Goal: Navigation & Orientation: Find specific page/section

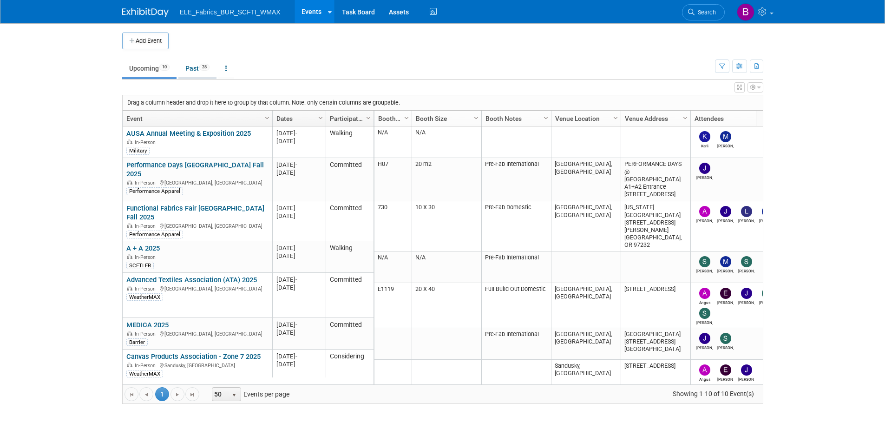
click at [194, 69] on link "Past 28" at bounding box center [197, 68] width 38 height 18
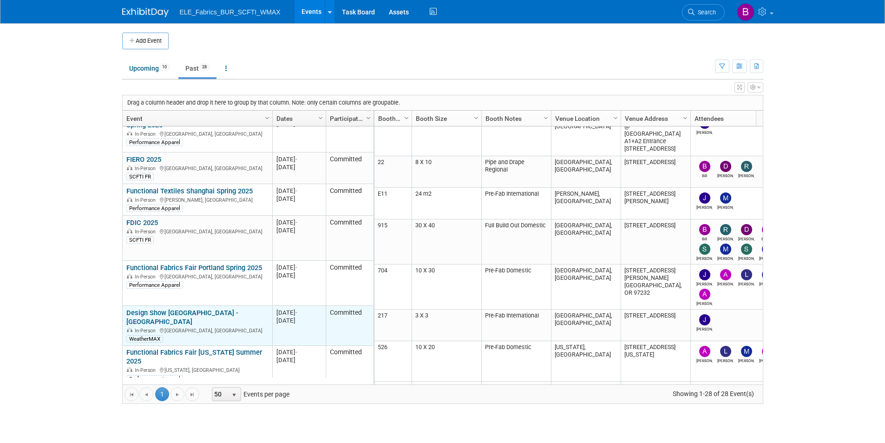
scroll to position [446, 0]
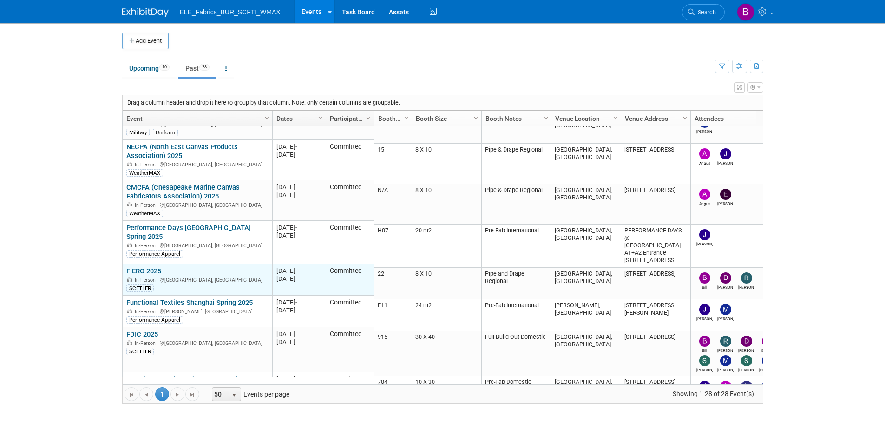
click at [148, 267] on link "FIERO 2025" at bounding box center [143, 271] width 35 height 8
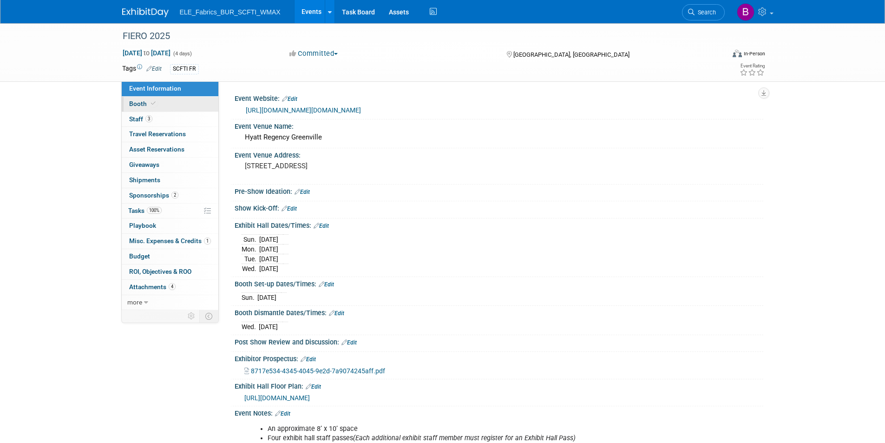
click at [172, 105] on link "Booth" at bounding box center [170, 104] width 97 height 15
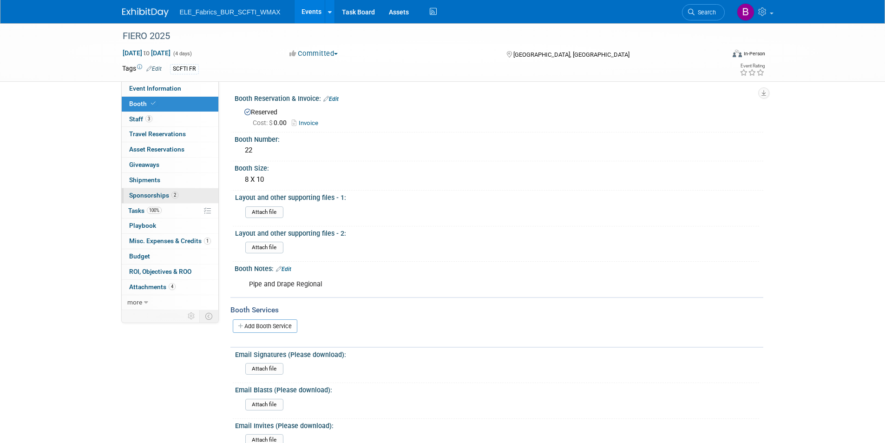
click at [170, 194] on span "Sponsorships 2" at bounding box center [153, 194] width 49 height 7
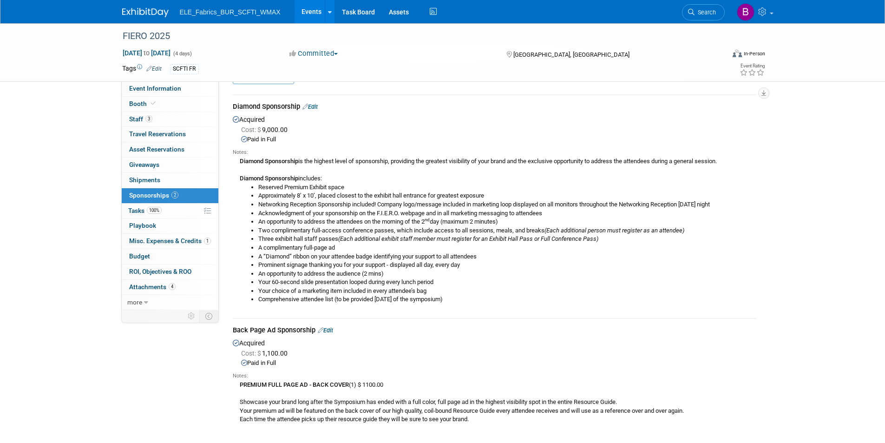
scroll to position [46, 0]
